Goal: Information Seeking & Learning: Learn about a topic

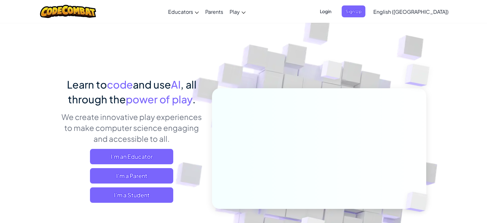
click at [335, 9] on span "Login" at bounding box center [325, 11] width 19 height 12
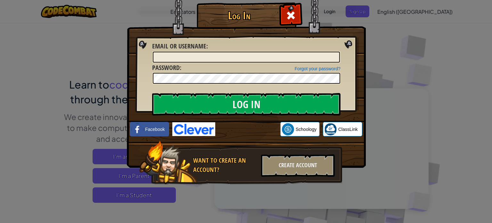
click at [207, 129] on img at bounding box center [193, 129] width 43 height 14
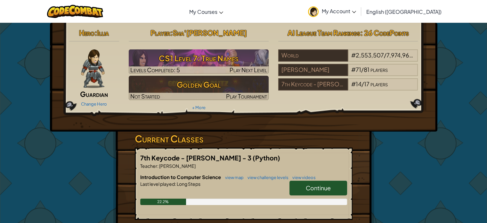
click at [336, 182] on link "Continue" at bounding box center [319, 187] width 58 height 15
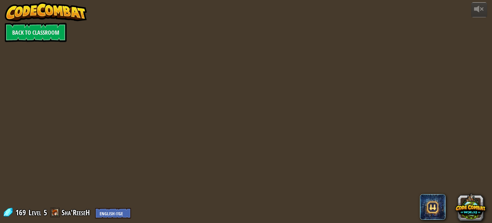
click at [336, 182] on div "powered by Back to Classroom 169 Level 5 Sha'ReeseH English ([GEOGRAPHIC_DATA])…" at bounding box center [246, 111] width 492 height 223
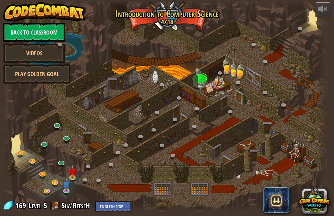
click at [38, 100] on div at bounding box center [165, 105] width 324 height 211
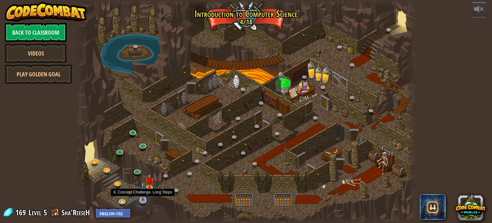
click at [139, 198] on img at bounding box center [143, 190] width 8 height 19
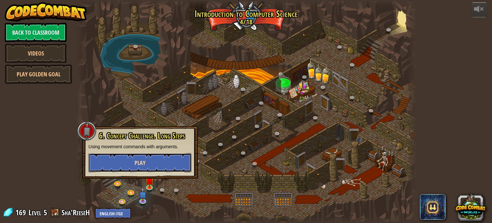
click at [90, 171] on button "Play" at bounding box center [139, 162] width 103 height 19
